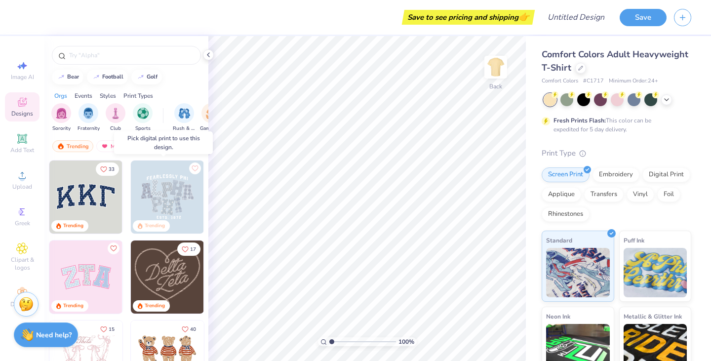
click at [164, 195] on img at bounding box center [167, 197] width 73 height 73
click at [111, 111] on img "filter for Club" at bounding box center [115, 112] width 11 height 11
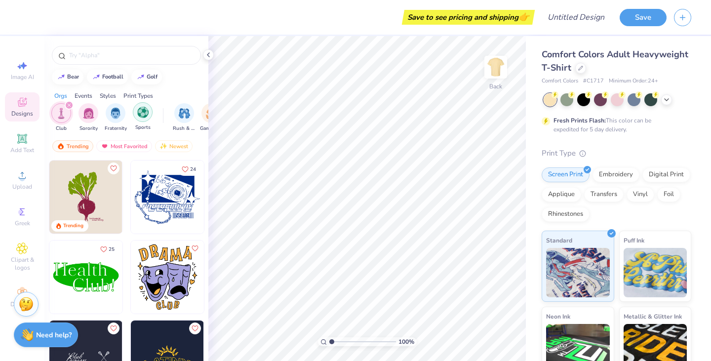
click at [141, 115] on img "filter for Sports" at bounding box center [142, 112] width 11 height 11
click at [95, 102] on div "filter for Club" at bounding box center [96, 105] width 9 height 9
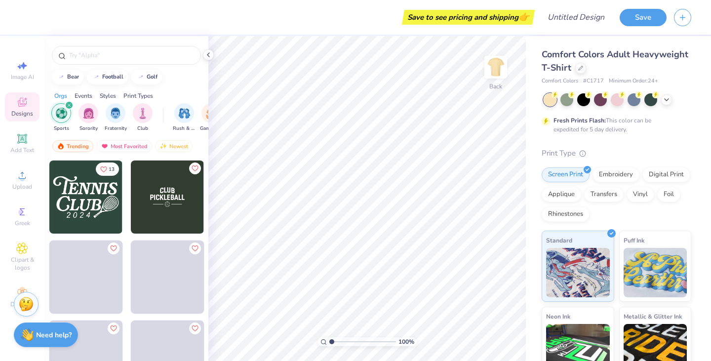
click at [68, 105] on icon "filter for Sports" at bounding box center [69, 105] width 3 height 3
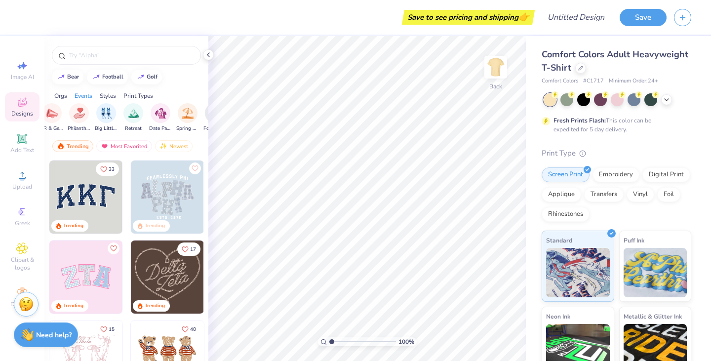
scroll to position [0, 216]
click at [130, 115] on img "filter for Retreat" at bounding box center [131, 112] width 11 height 11
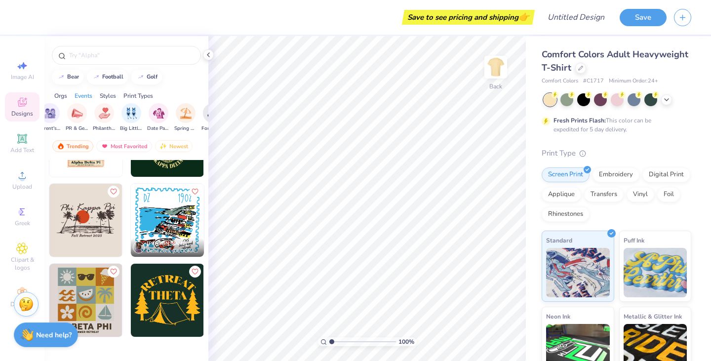
scroll to position [0, 0]
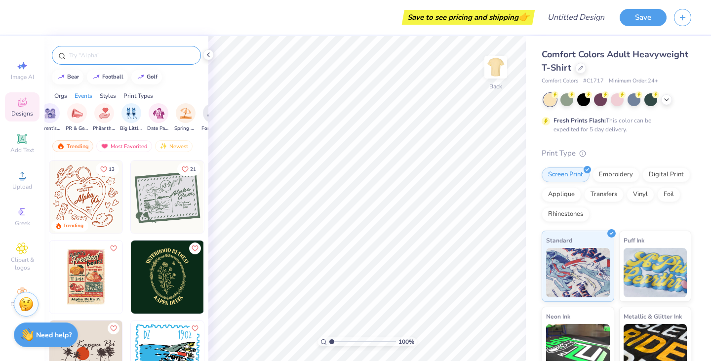
click at [140, 49] on div at bounding box center [126, 55] width 149 height 19
click at [132, 57] on input "text" at bounding box center [131, 55] width 126 height 10
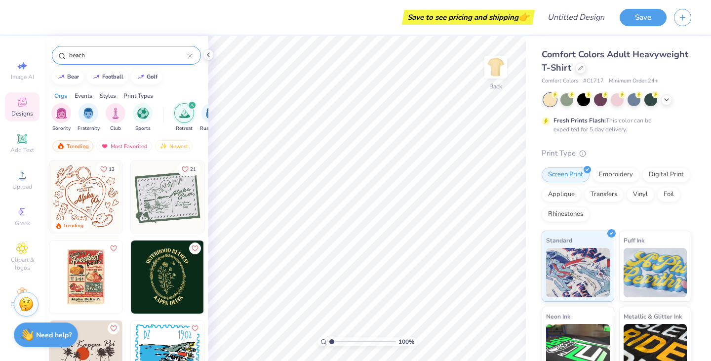
type input "beach"
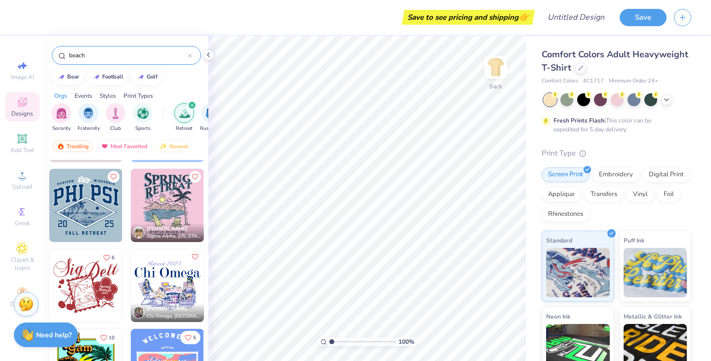
scroll to position [162, 0]
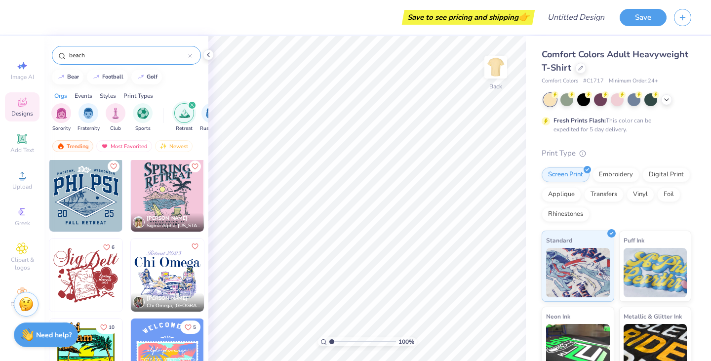
click at [191, 104] on icon "filter for Retreat" at bounding box center [192, 105] width 4 height 4
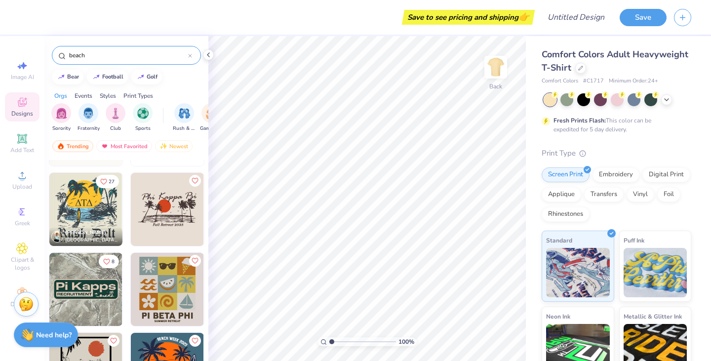
scroll to position [67, 0]
click at [67, 205] on img at bounding box center [85, 209] width 73 height 73
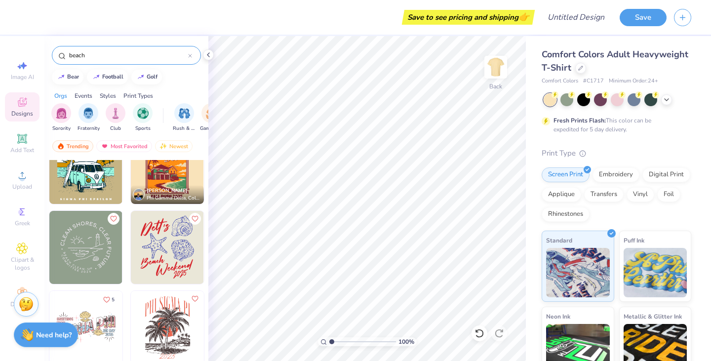
scroll to position [642, 0]
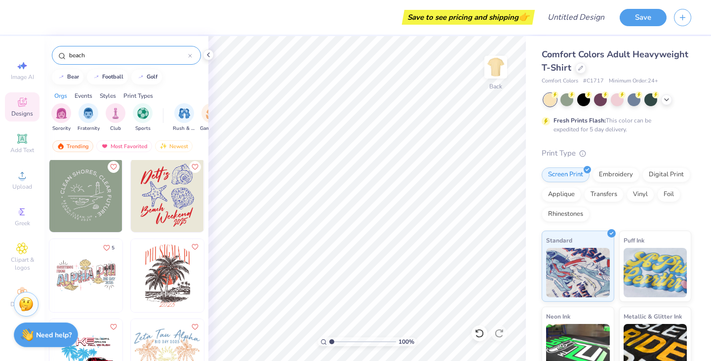
click at [161, 206] on img at bounding box center [167, 195] width 73 height 73
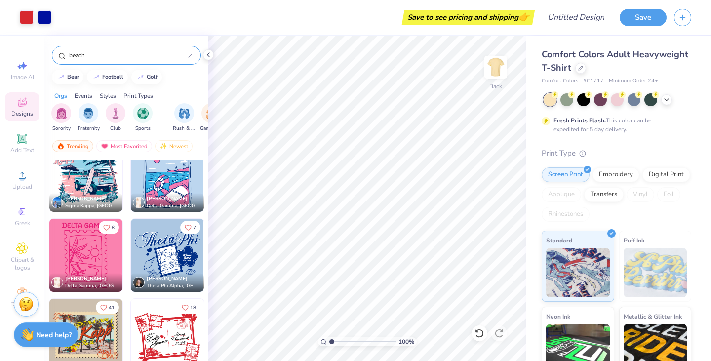
scroll to position [2344, 0]
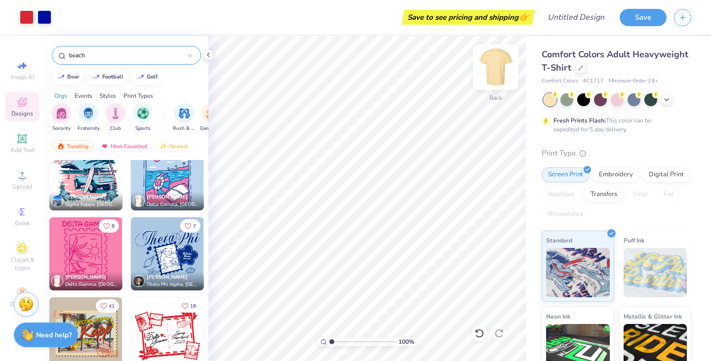
click at [497, 60] on img at bounding box center [496, 67] width 40 height 40
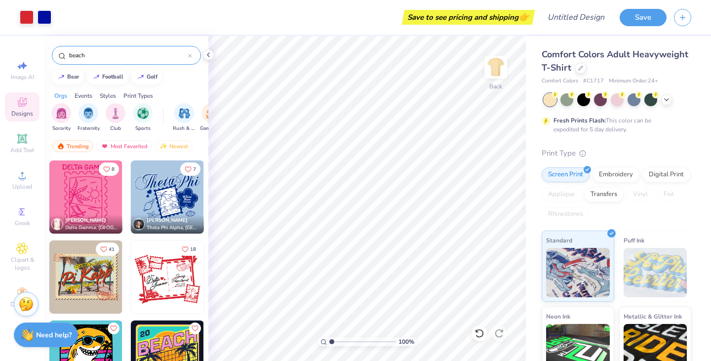
scroll to position [2401, 0]
click at [493, 84] on img at bounding box center [496, 67] width 40 height 40
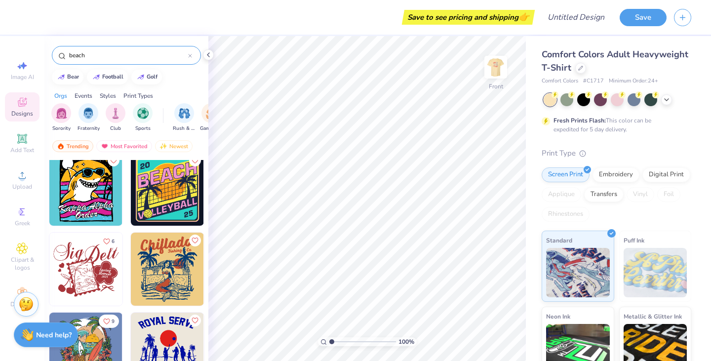
scroll to position [2569, 0]
click at [496, 66] on img at bounding box center [496, 67] width 40 height 40
click at [502, 69] on img at bounding box center [496, 67] width 40 height 40
click at [502, 69] on img at bounding box center [496, 67] width 20 height 20
click at [501, 75] on img at bounding box center [496, 67] width 40 height 40
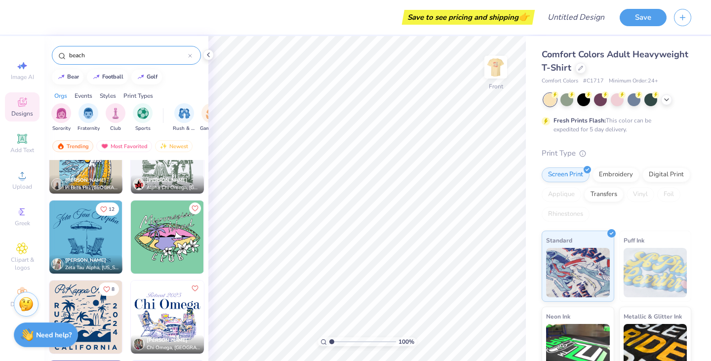
scroll to position [2841, 0]
click at [72, 227] on img at bounding box center [85, 236] width 73 height 73
type input "6.92"
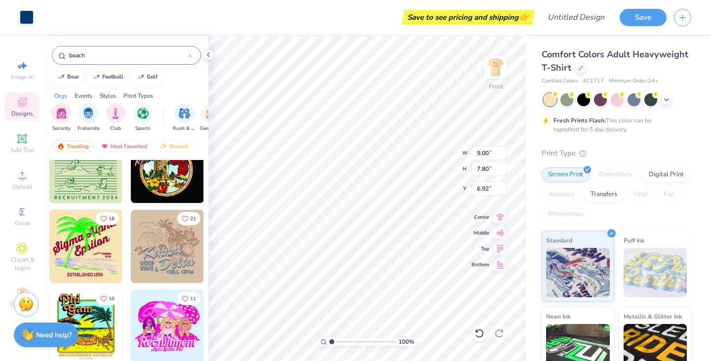
scroll to position [3392, 0]
click at [167, 254] on img at bounding box center [167, 245] width 73 height 73
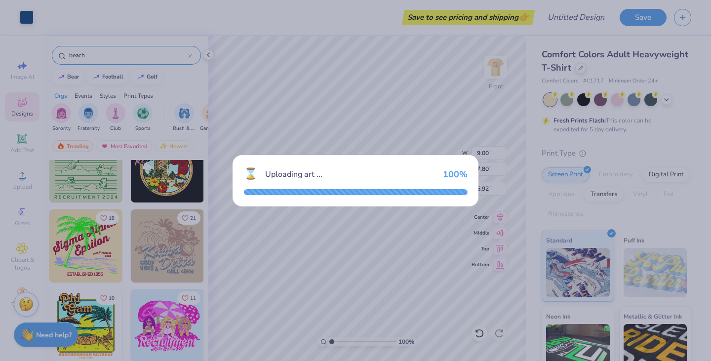
type input "11.24"
type input "9.52"
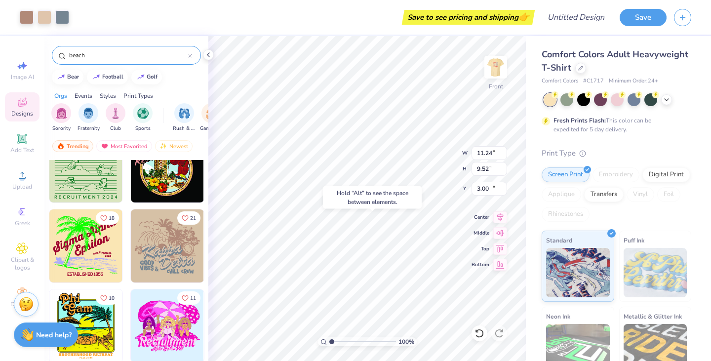
type input "15.92"
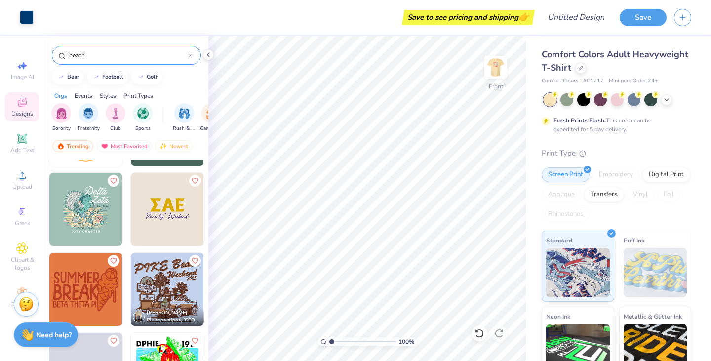
scroll to position [4311, 0]
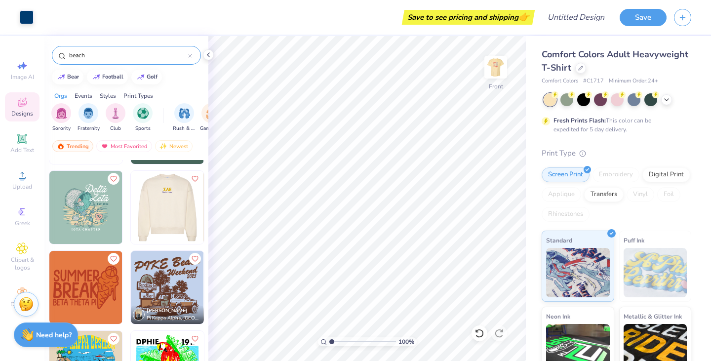
click at [82, 203] on img at bounding box center [85, 207] width 73 height 73
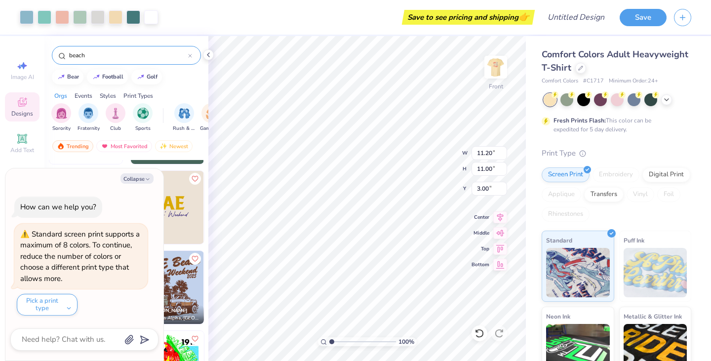
type textarea "x"
type input "15.36"
type textarea "x"
type input "9.00"
type input "7.80"
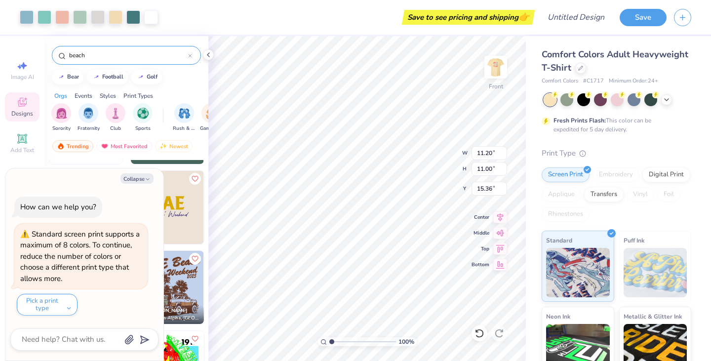
type input "6.92"
type textarea "x"
type input "5.54"
click at [140, 179] on button "Collapse" at bounding box center [137, 178] width 33 height 10
type textarea "x"
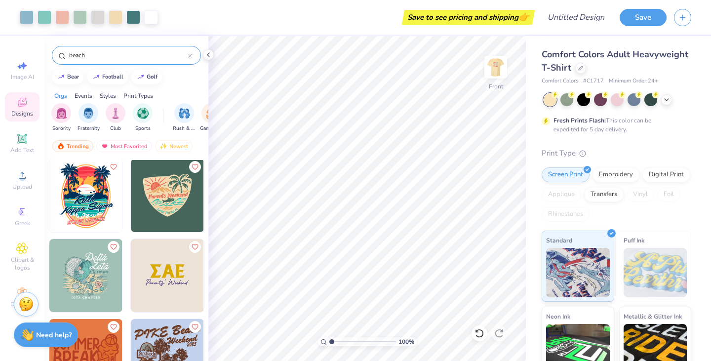
scroll to position [4242, 0]
click at [500, 59] on img at bounding box center [496, 67] width 40 height 40
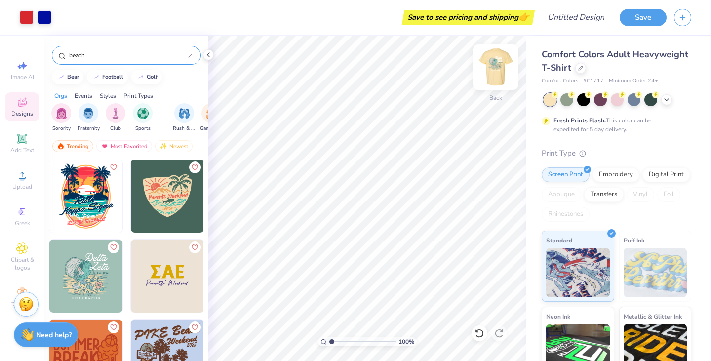
click at [510, 79] on img at bounding box center [496, 67] width 40 height 40
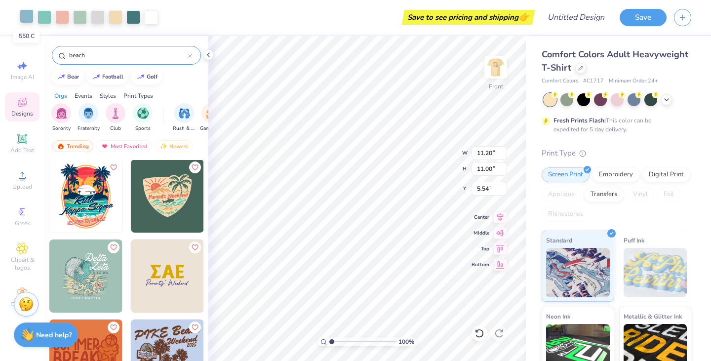
click at [21, 13] on div at bounding box center [27, 16] width 14 height 14
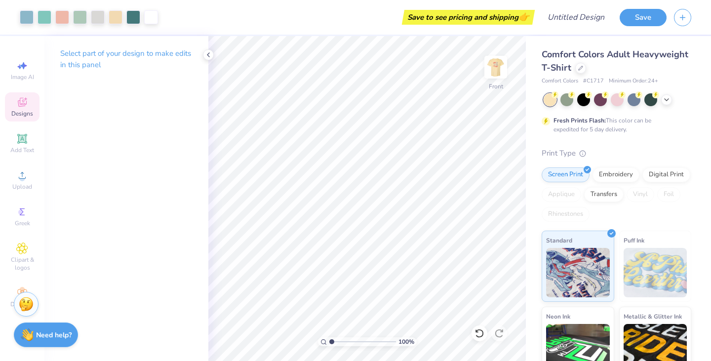
click at [24, 112] on span "Designs" at bounding box center [22, 114] width 22 height 8
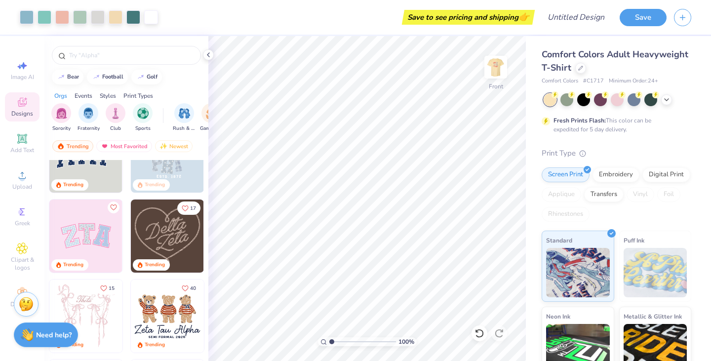
scroll to position [0, 0]
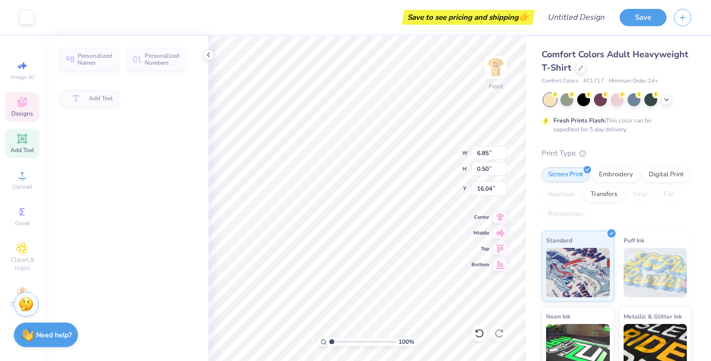
type input "6.85"
type input "0.50"
type input "16.04"
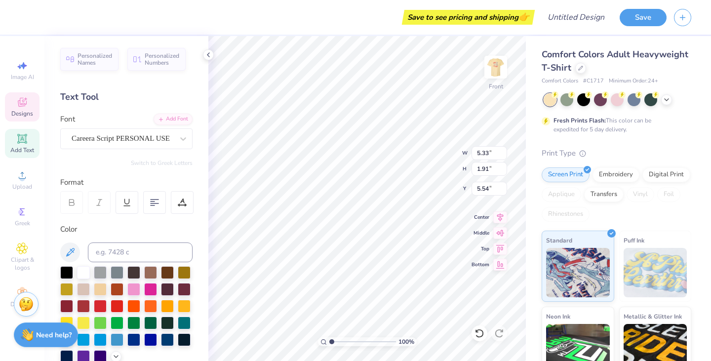
type input "5.33"
type input "1.91"
type input "5.54"
type input "1.13"
type input "0.79"
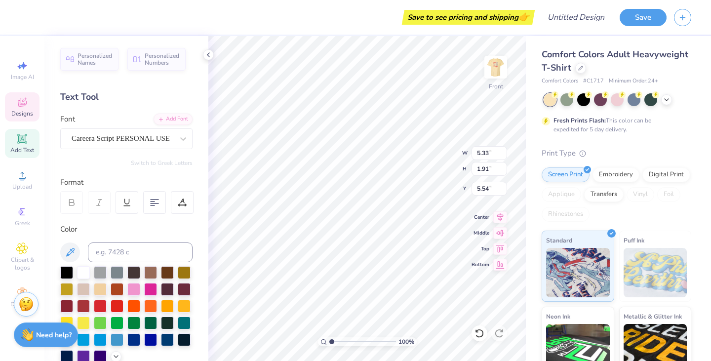
type input "12.83"
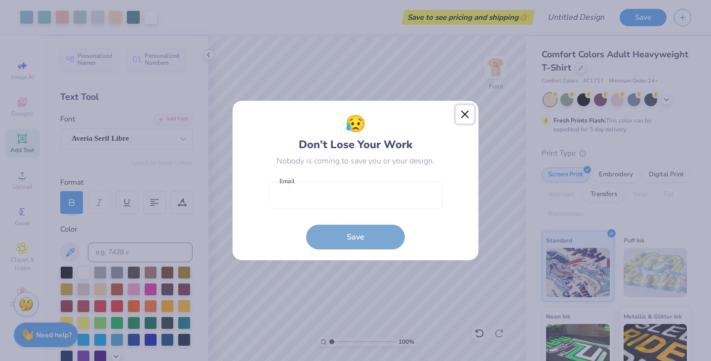
click at [465, 115] on button "Close" at bounding box center [465, 114] width 19 height 19
